Goal: Information Seeking & Learning: Learn about a topic

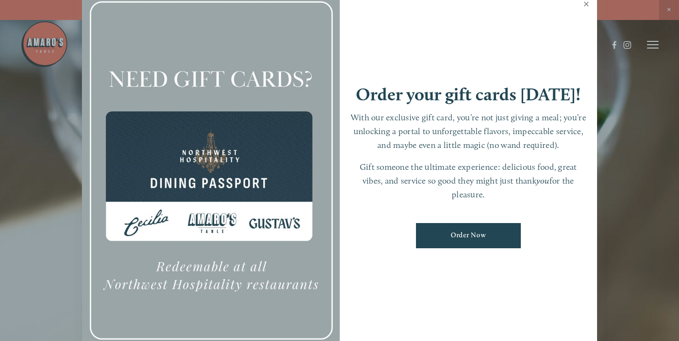
click at [584, 5] on link "Close" at bounding box center [586, 5] width 19 height 27
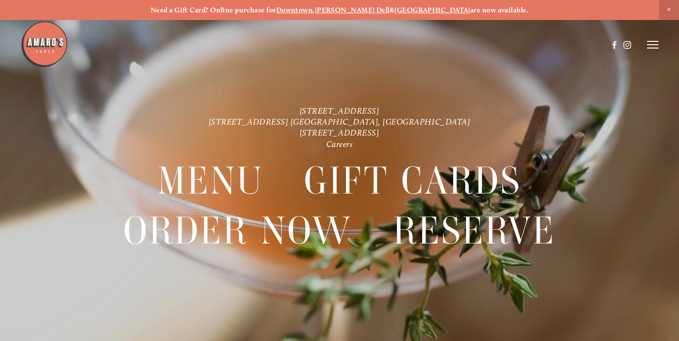
click at [650, 50] on header "Menu Order Now Visit Gallery 0" at bounding box center [339, 45] width 638 height 90
click at [650, 48] on line at bounding box center [652, 48] width 11 height 0
click at [482, 46] on span "Menu" at bounding box center [484, 44] width 18 height 8
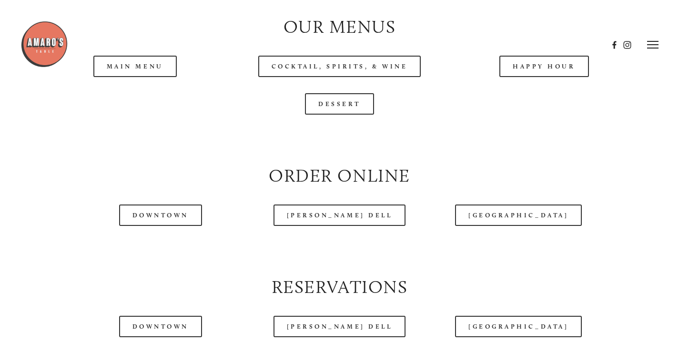
scroll to position [923, 0]
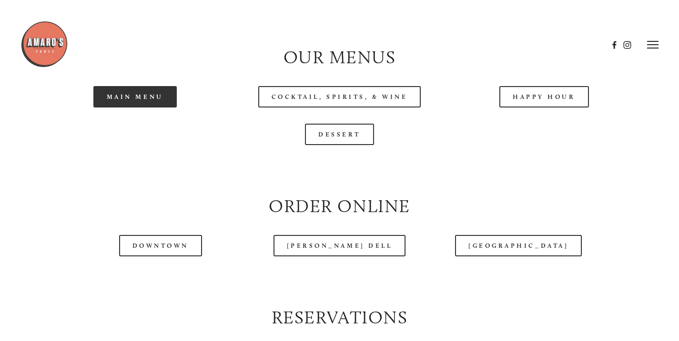
click at [128, 108] on link "Main Menu" at bounding box center [134, 96] width 83 height 21
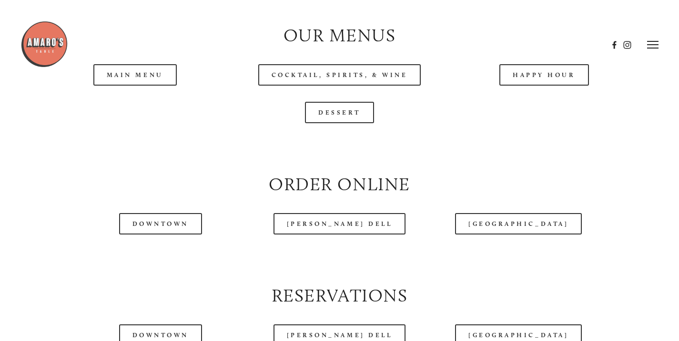
scroll to position [915, 0]
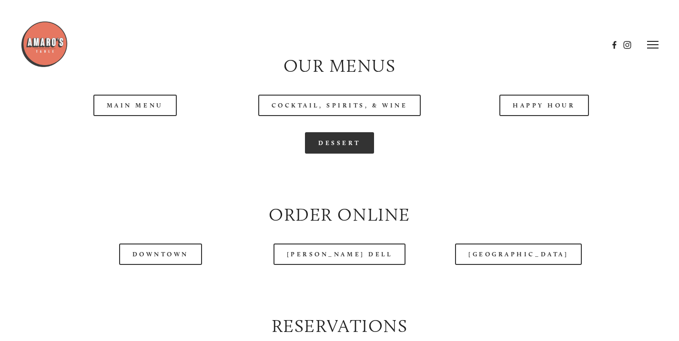
click at [345, 154] on link "Dessert" at bounding box center [339, 142] width 69 height 21
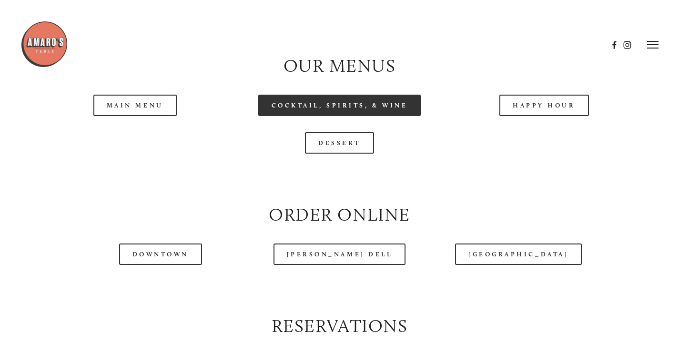
click at [317, 116] on link "Cocktail, Spirits, & Wine" at bounding box center [339, 105] width 163 height 21
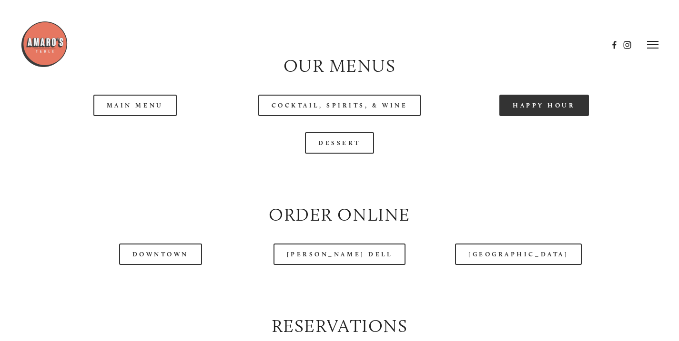
click at [542, 116] on link "Happy Hour" at bounding box center [544, 105] width 90 height 21
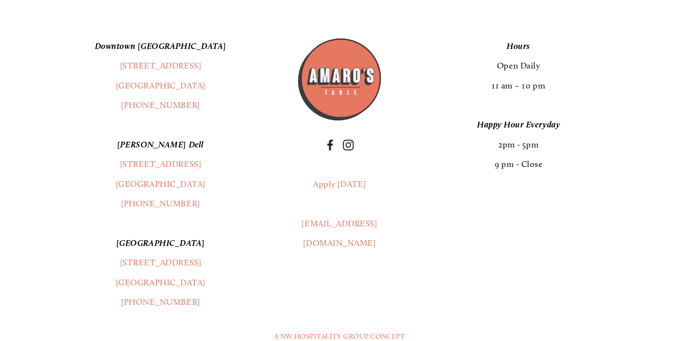
scroll to position [1674, 0]
